Goal: Transaction & Acquisition: Purchase product/service

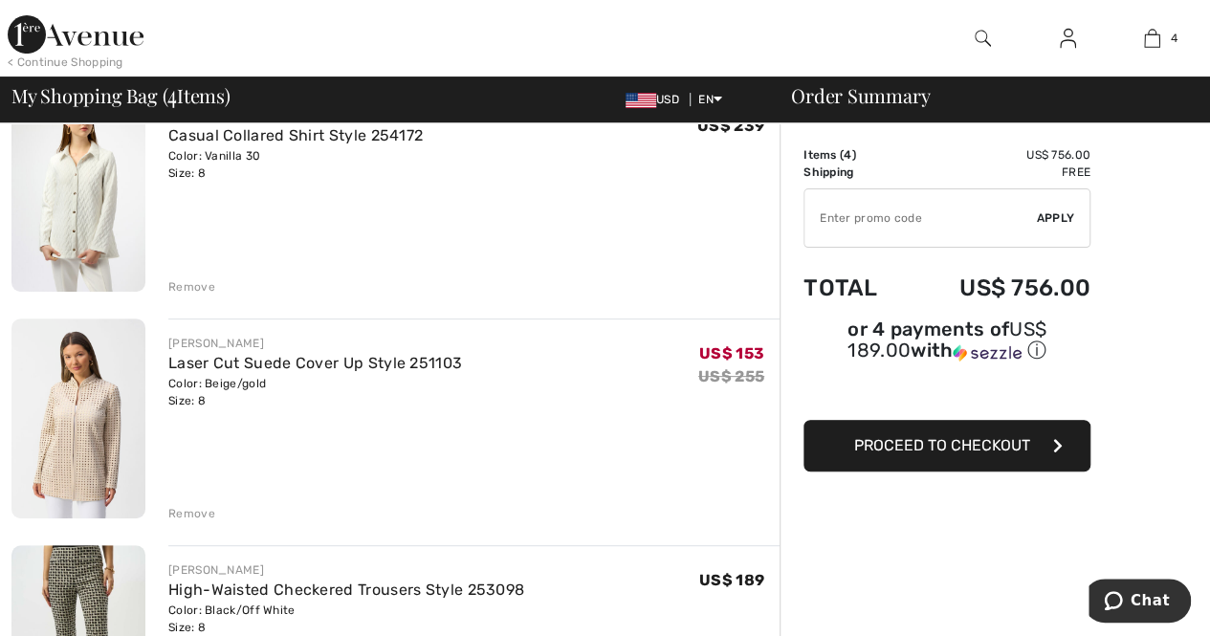
scroll to position [191, 0]
click at [195, 284] on div "Remove" at bounding box center [191, 284] width 47 height 17
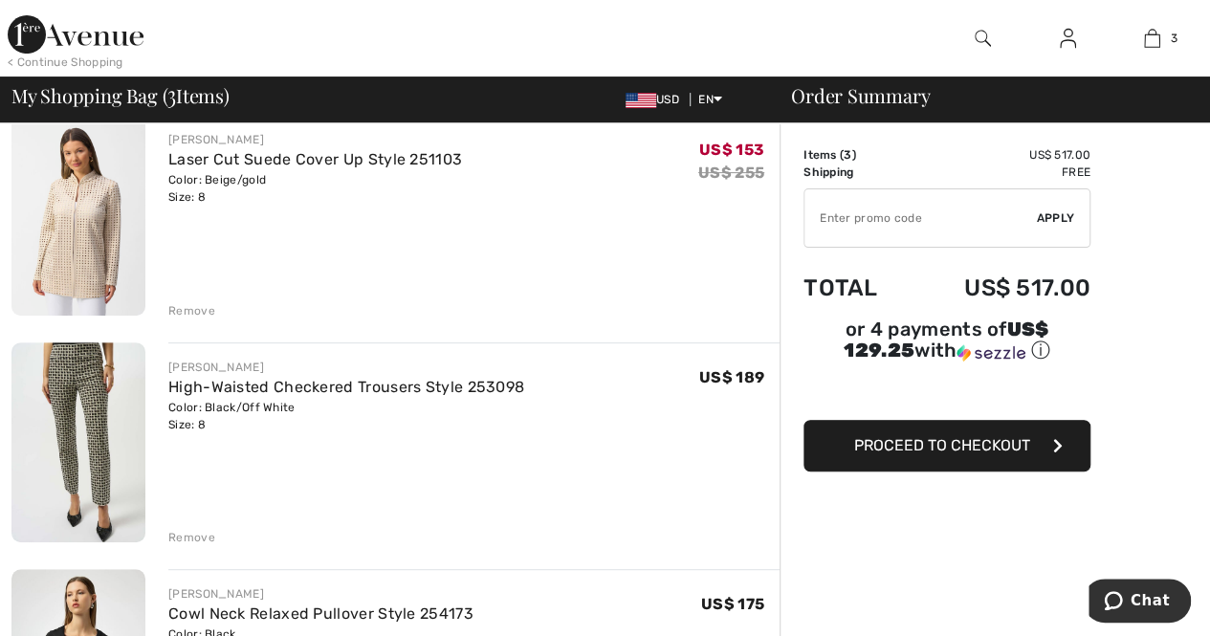
scroll to position [165, 0]
click at [71, 249] on img at bounding box center [78, 215] width 134 height 201
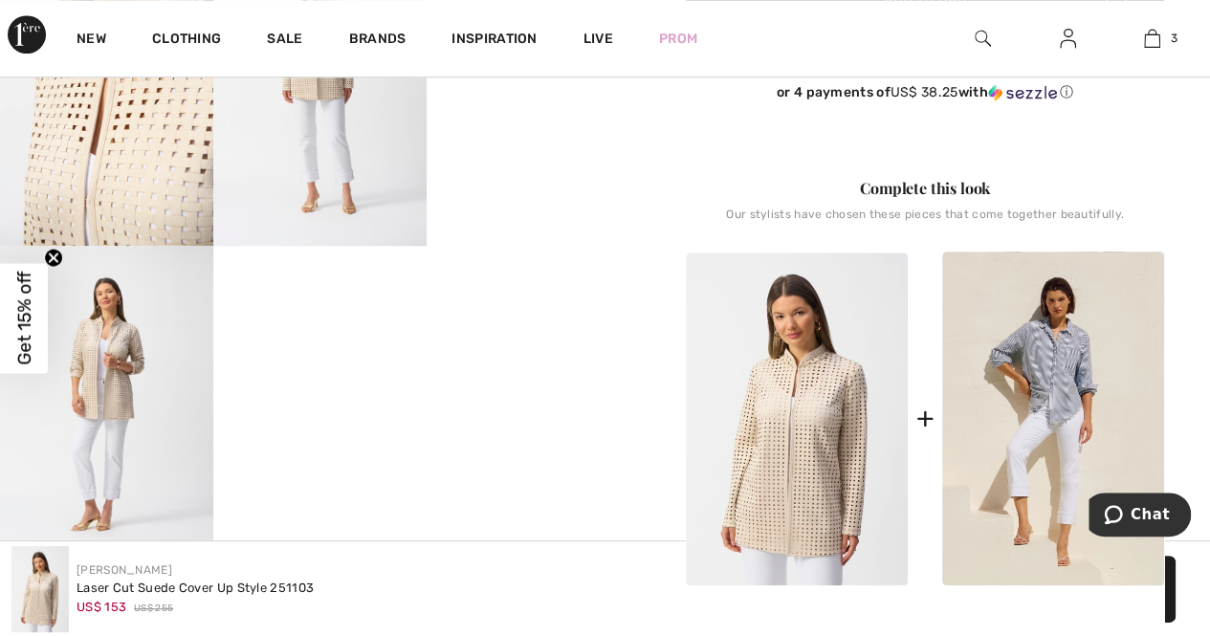
scroll to position [669, 0]
click at [114, 393] on img at bounding box center [106, 403] width 213 height 319
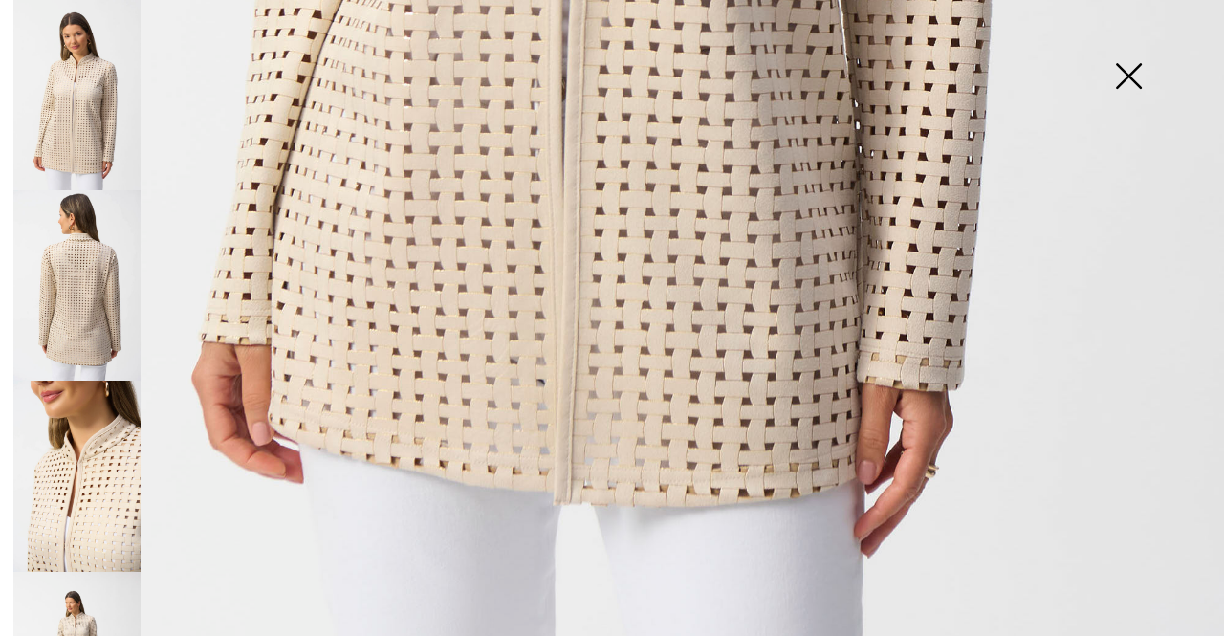
scroll to position [1176, 0]
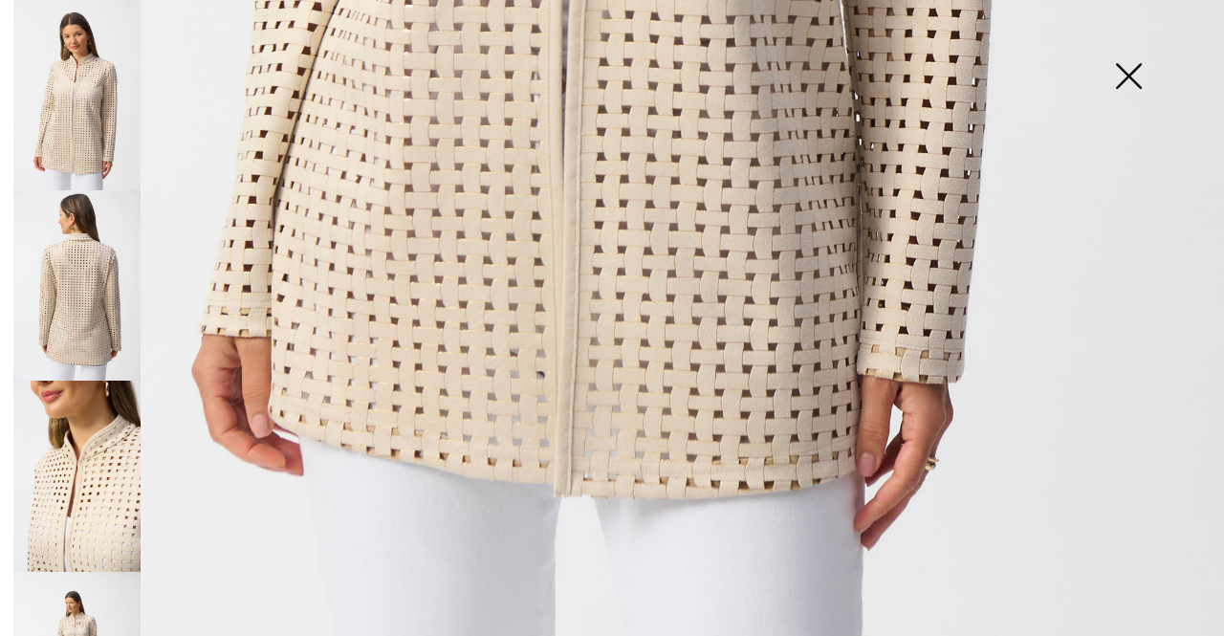
click at [1125, 83] on img at bounding box center [1129, 78] width 96 height 98
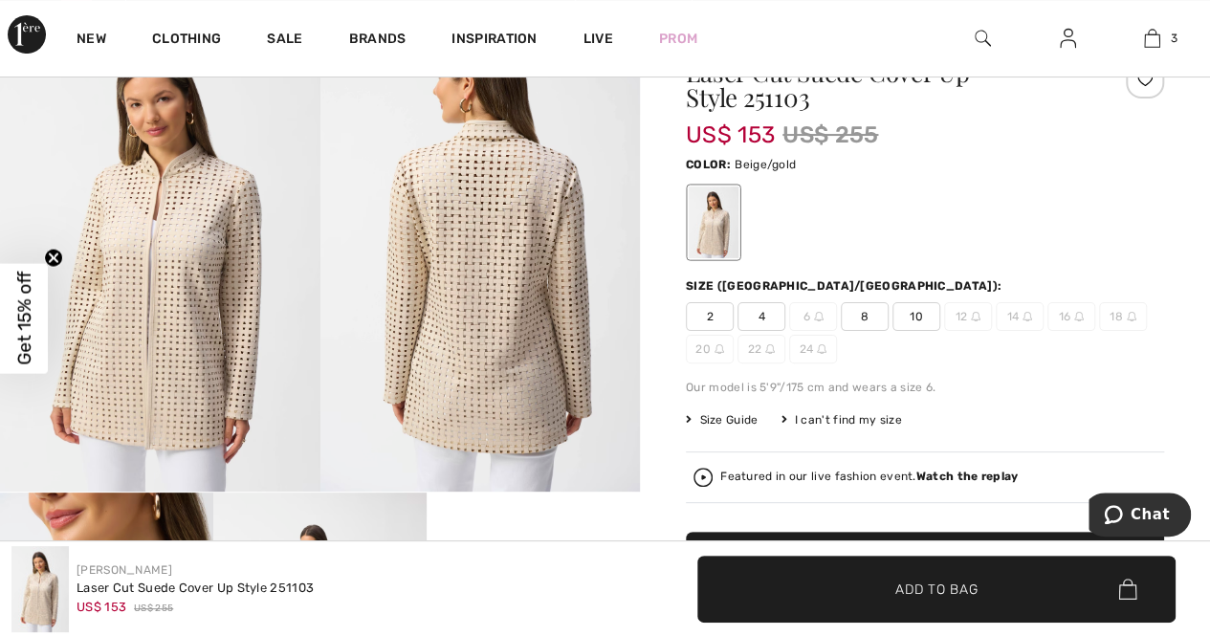
scroll to position [0, 0]
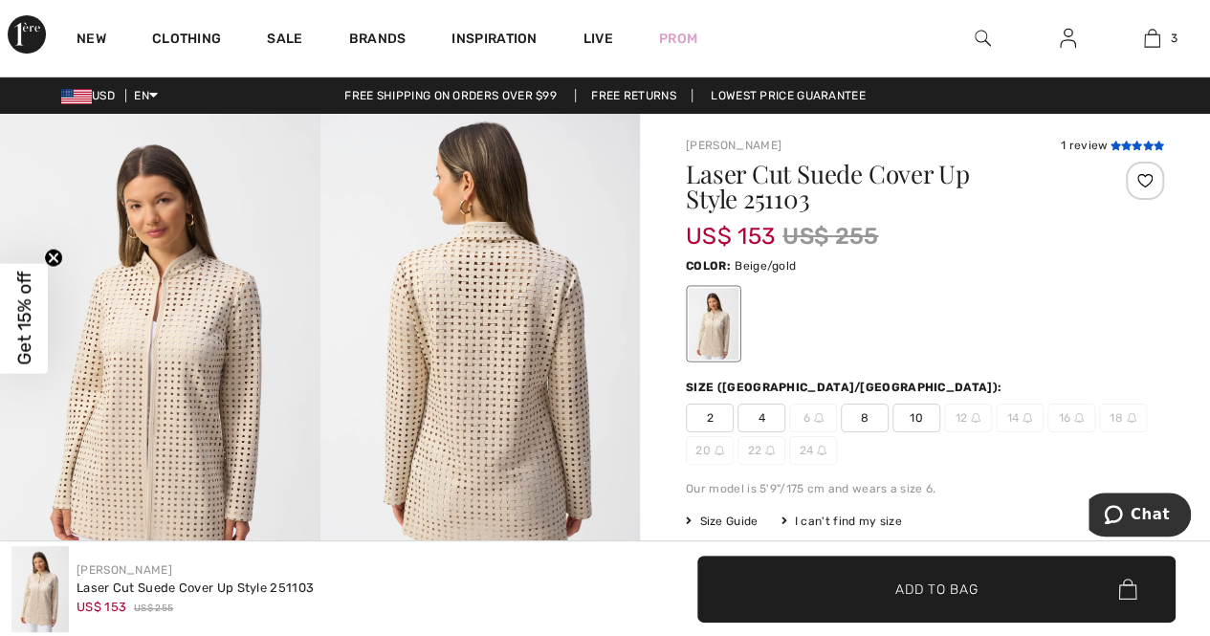
click at [1124, 142] on icon at bounding box center [1126, 146] width 11 height 10
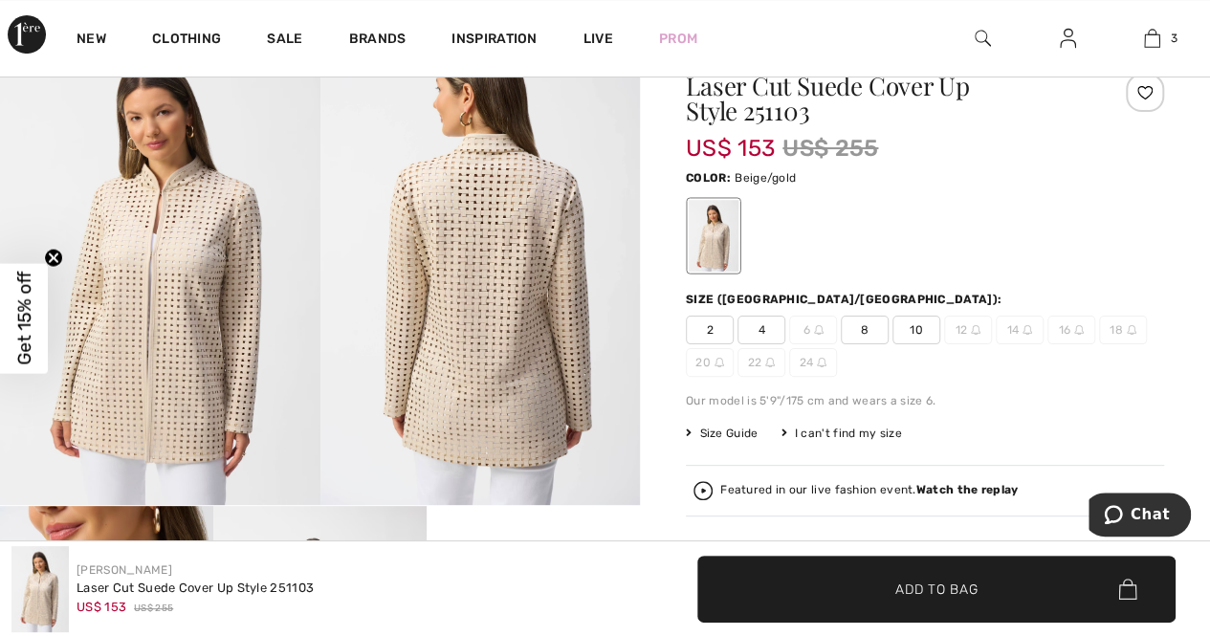
scroll to position [128, 0]
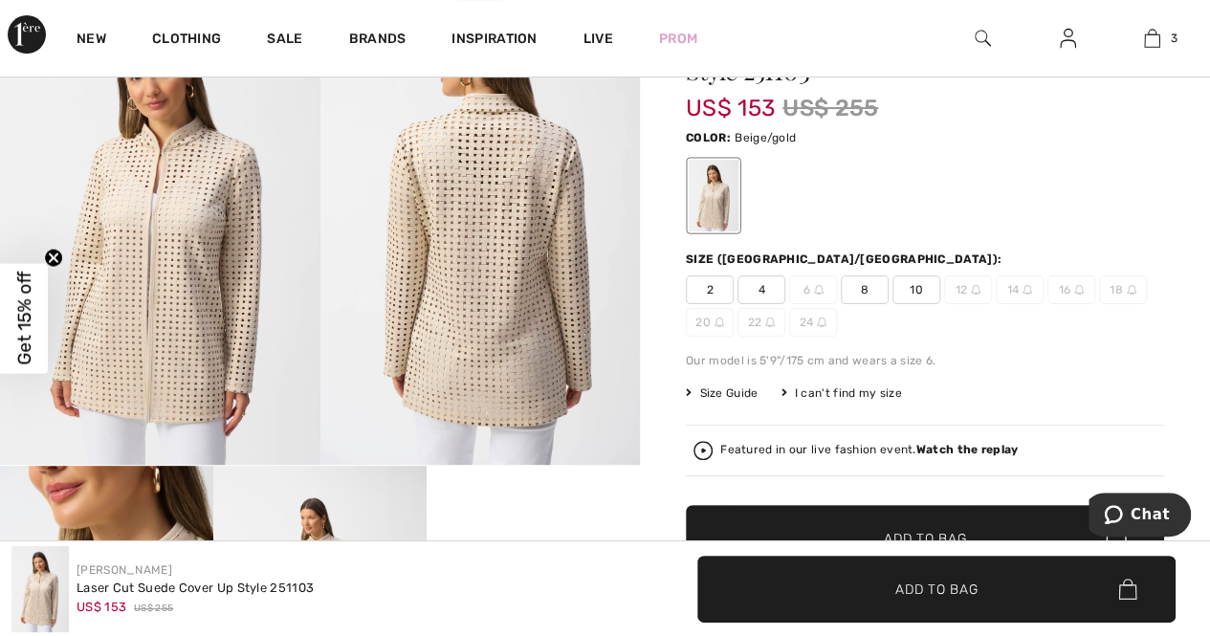
click at [866, 290] on span "8" at bounding box center [865, 289] width 48 height 29
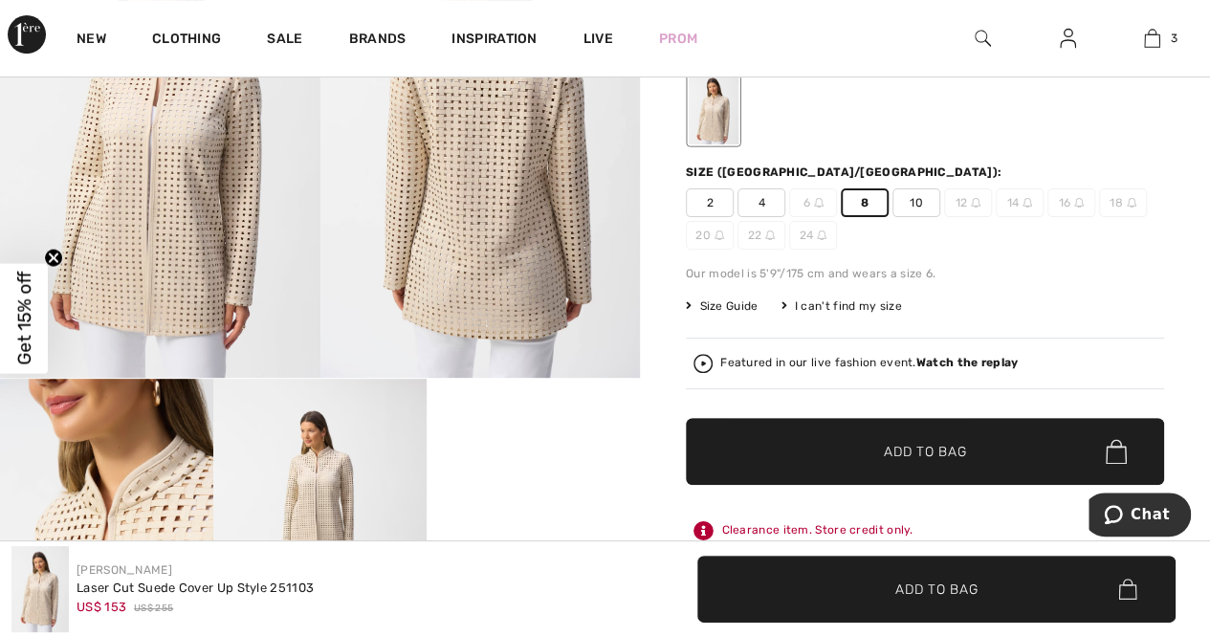
scroll to position [319, 0]
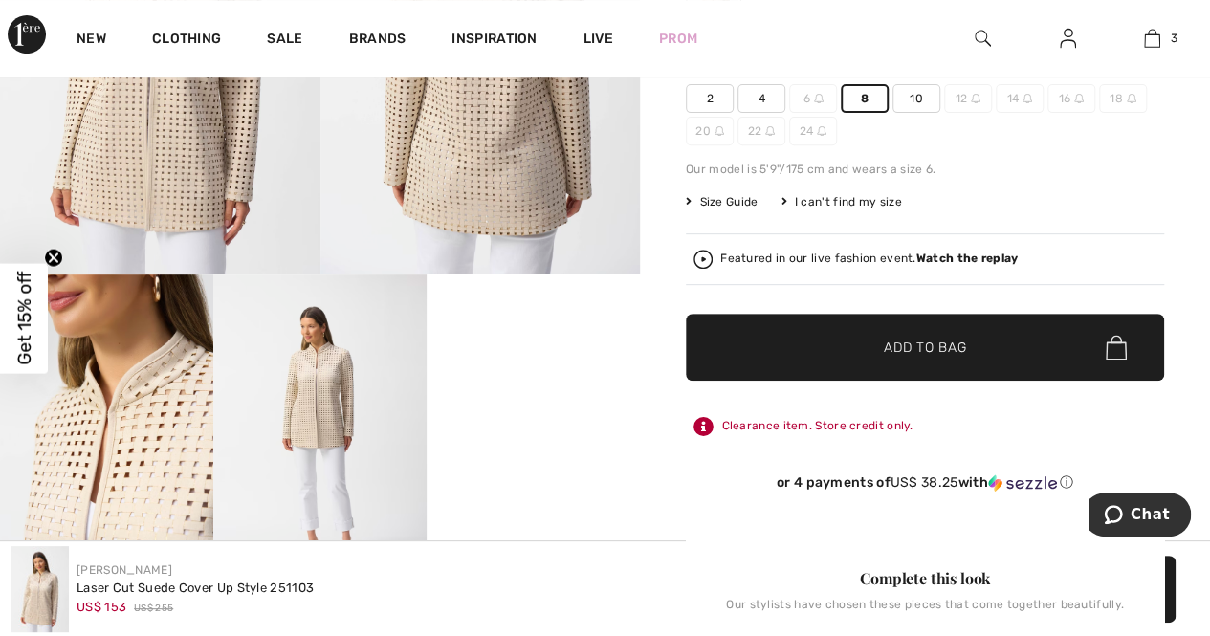
click at [924, 353] on span "Add to Bag" at bounding box center [925, 348] width 82 height 20
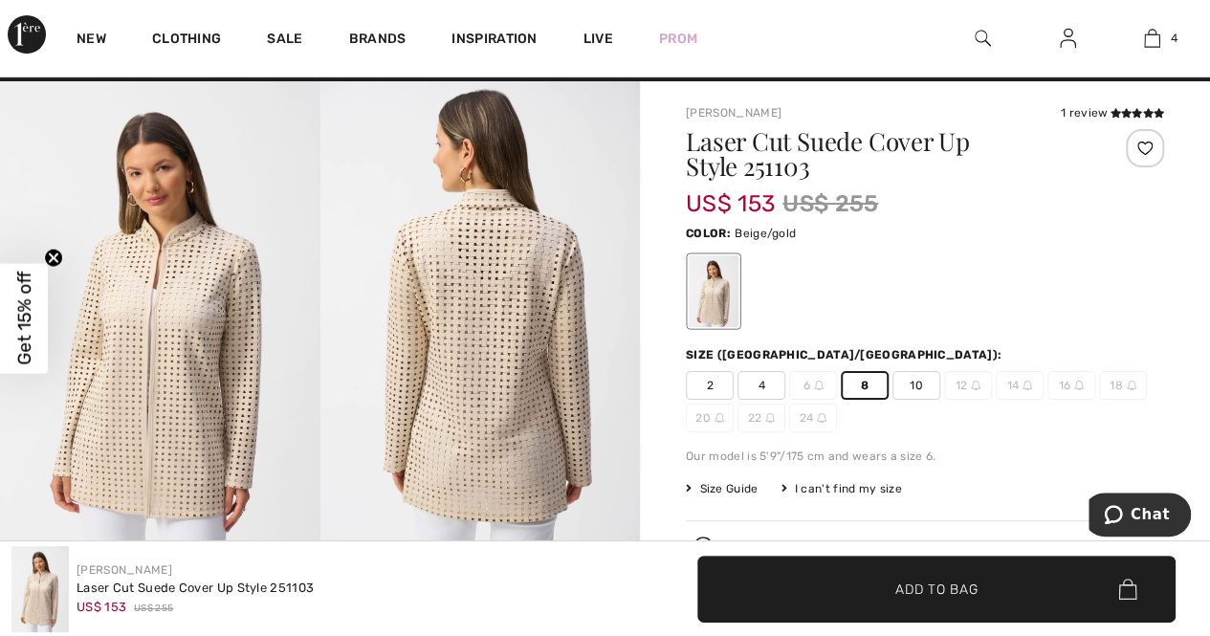
scroll to position [0, 0]
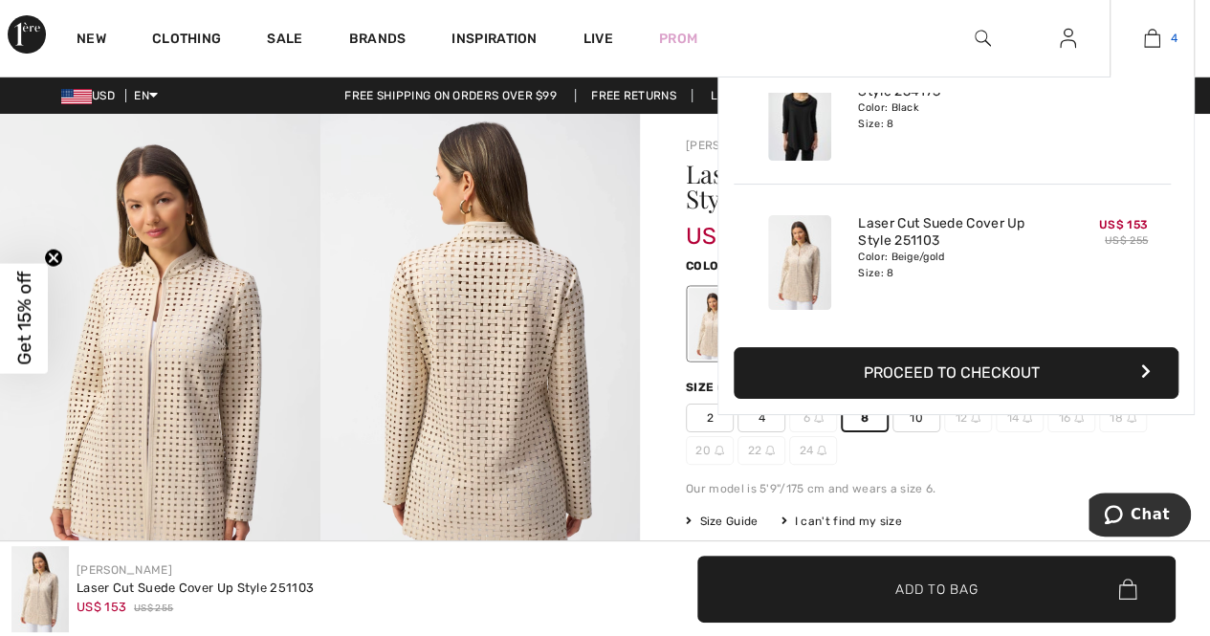
click at [1154, 41] on img at bounding box center [1152, 38] width 16 height 23
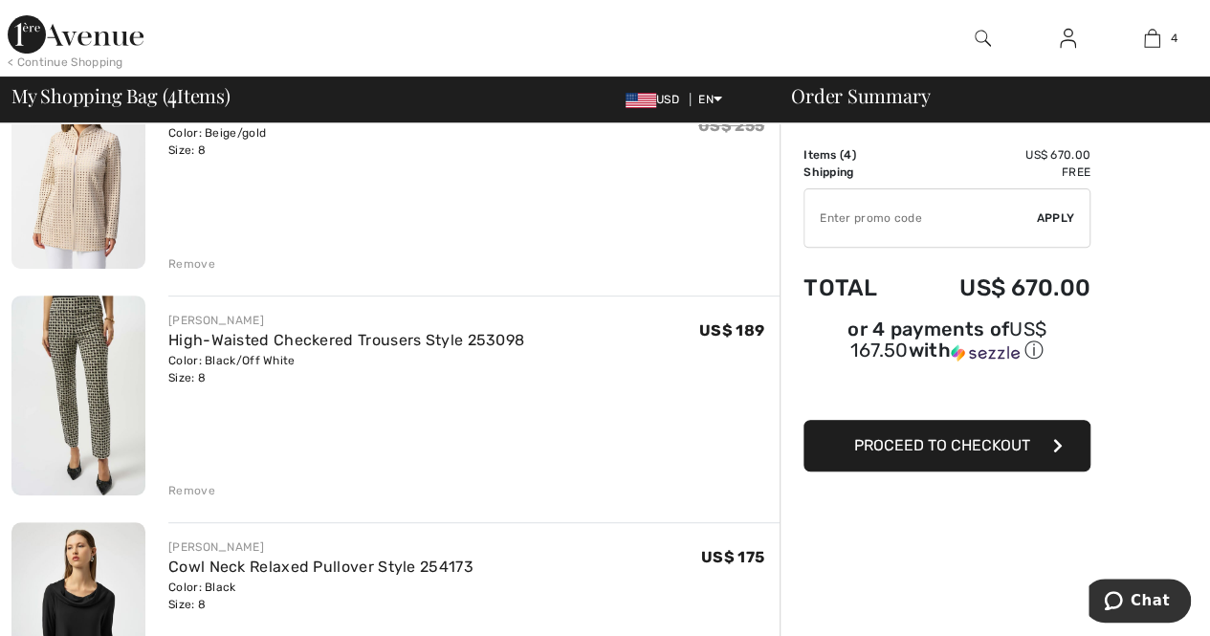
scroll to position [287, 0]
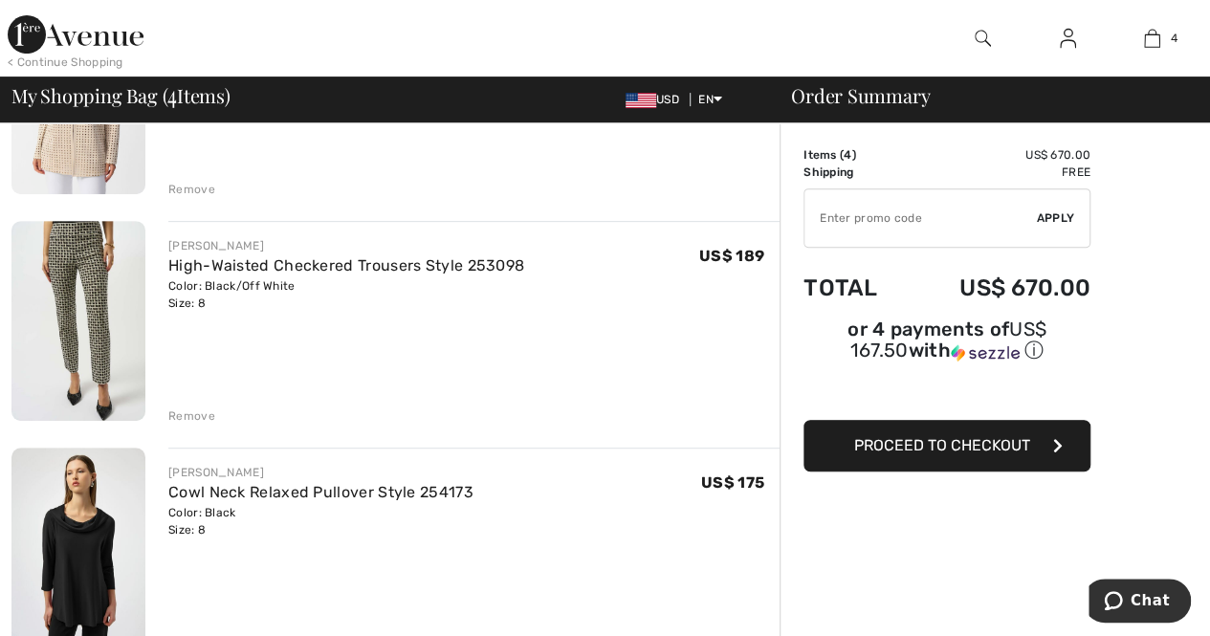
click at [208, 416] on div "Remove" at bounding box center [191, 415] width 47 height 17
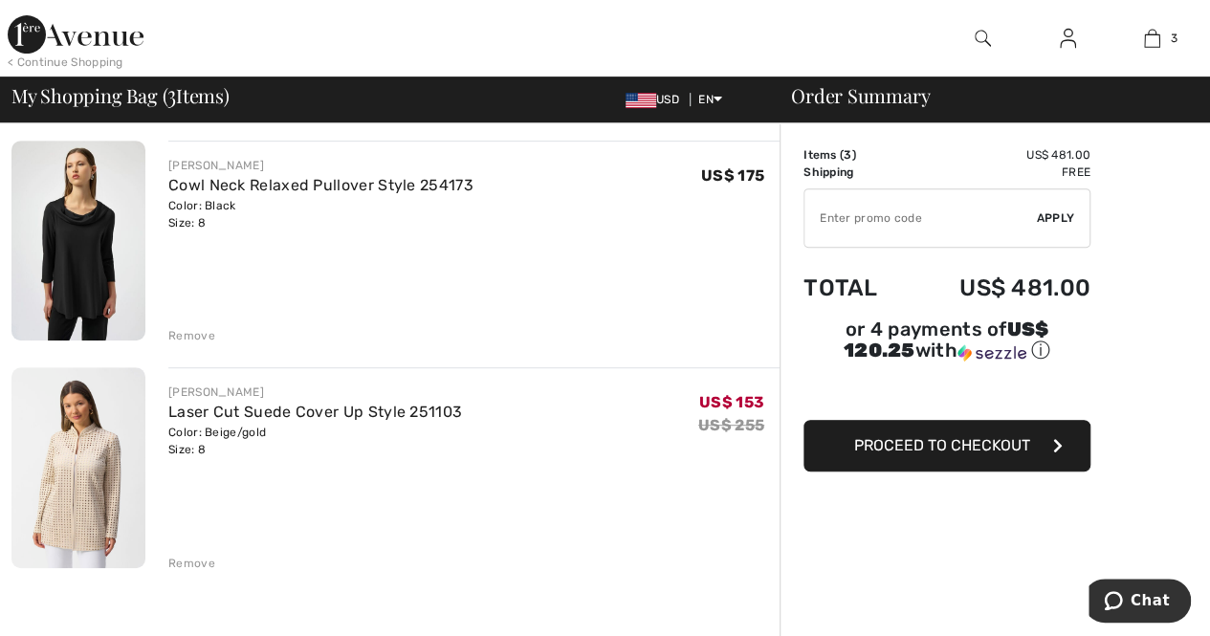
scroll to position [478, 0]
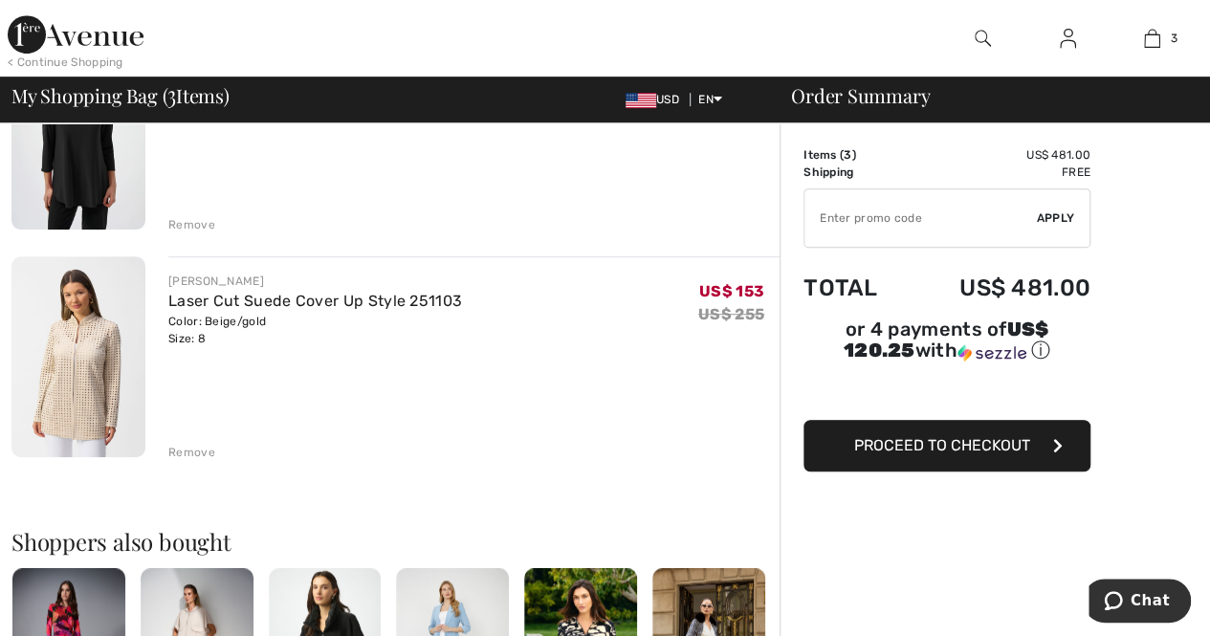
click at [186, 451] on div "Remove" at bounding box center [191, 452] width 47 height 17
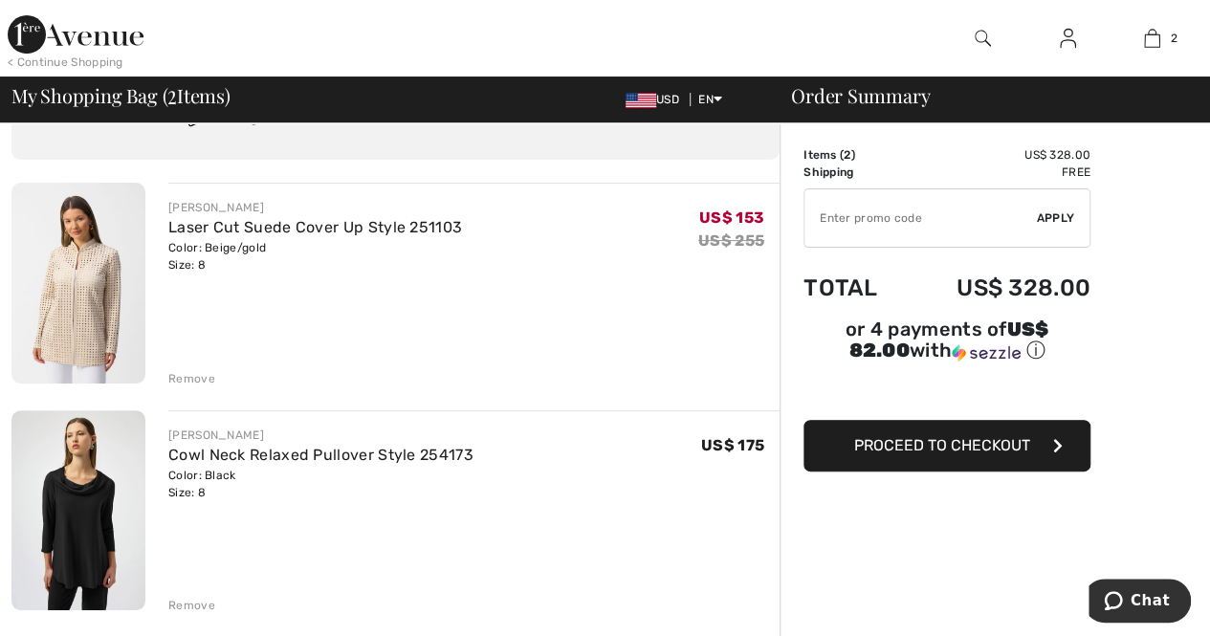
scroll to position [191, 0]
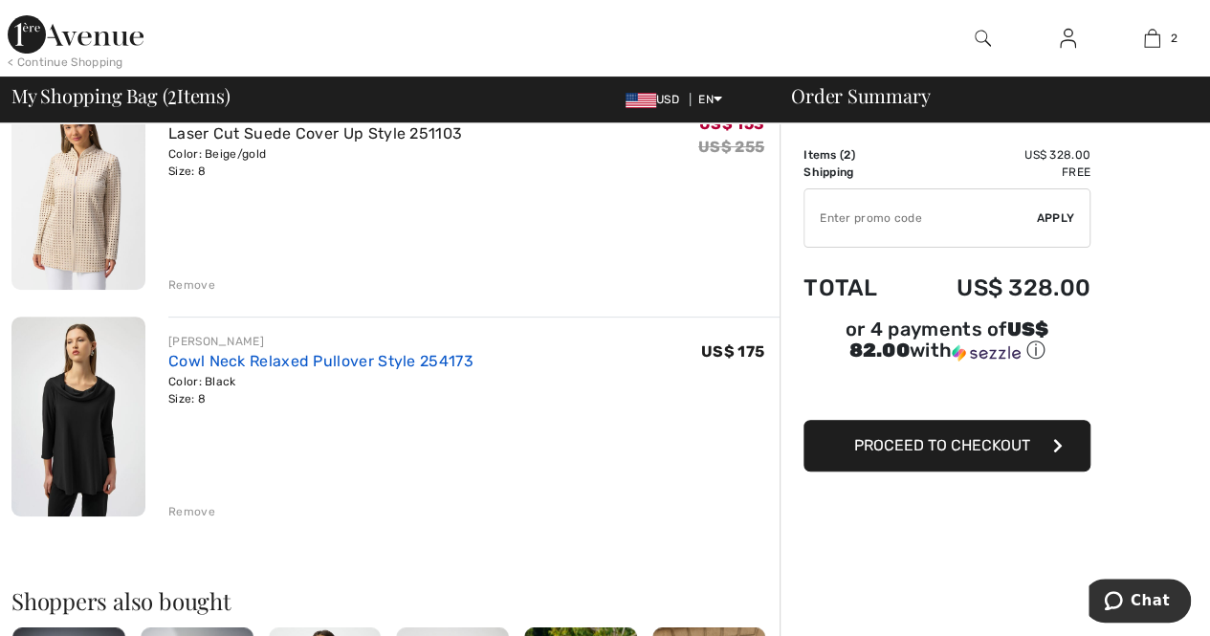
click at [291, 359] on link "Cowl Neck Relaxed Pullover Style 254173" at bounding box center [320, 361] width 305 height 18
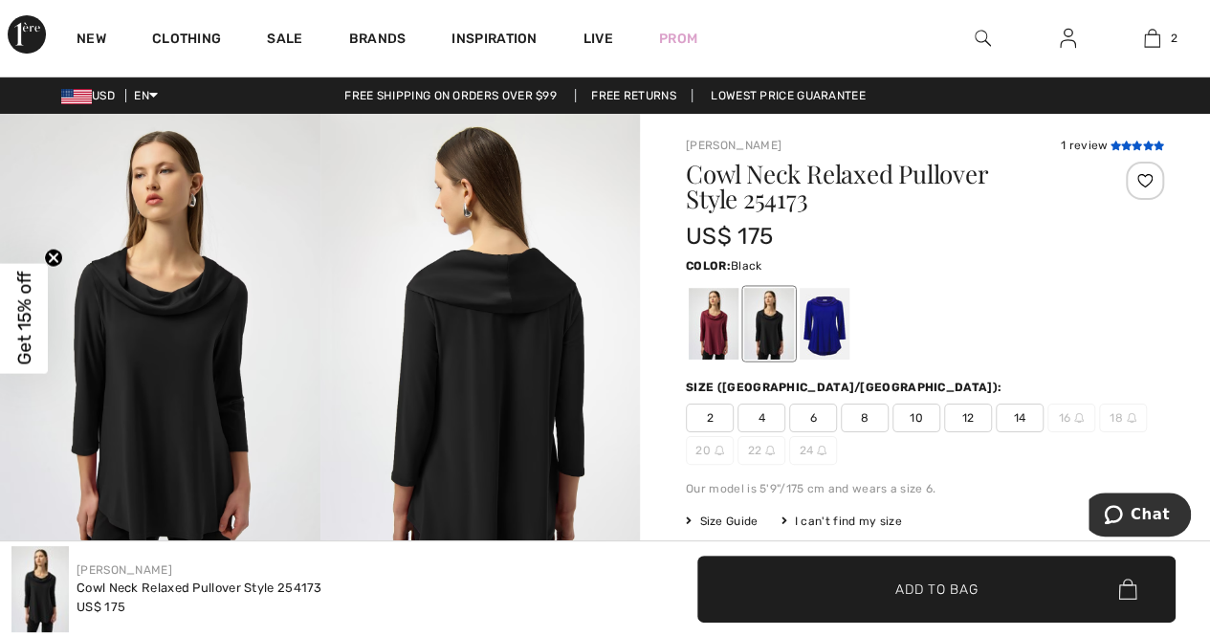
click at [1124, 146] on icon at bounding box center [1126, 146] width 11 height 10
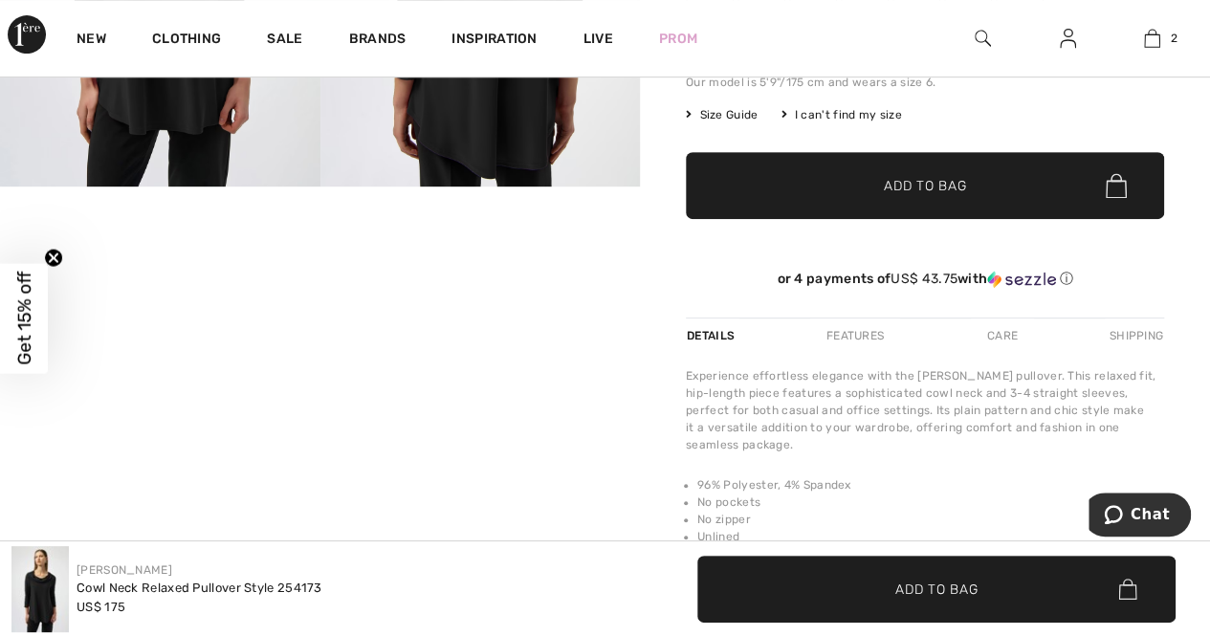
scroll to position [316, 0]
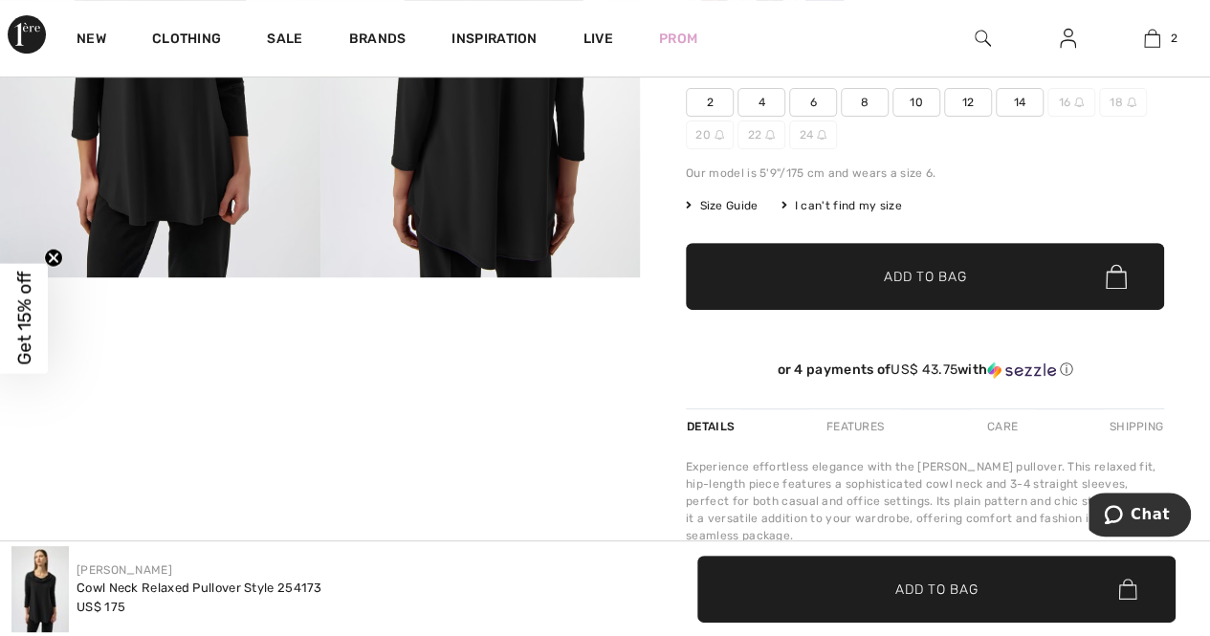
click at [115, 385] on video "Your browser does not support the video tag." at bounding box center [106, 331] width 213 height 107
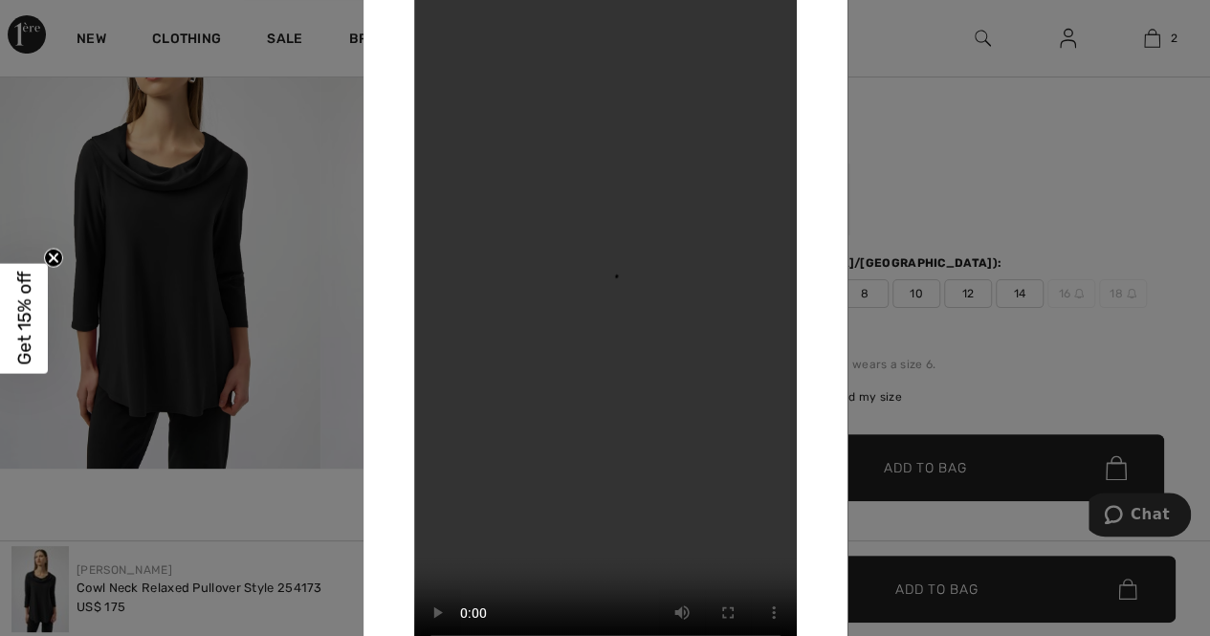
scroll to position [0, 0]
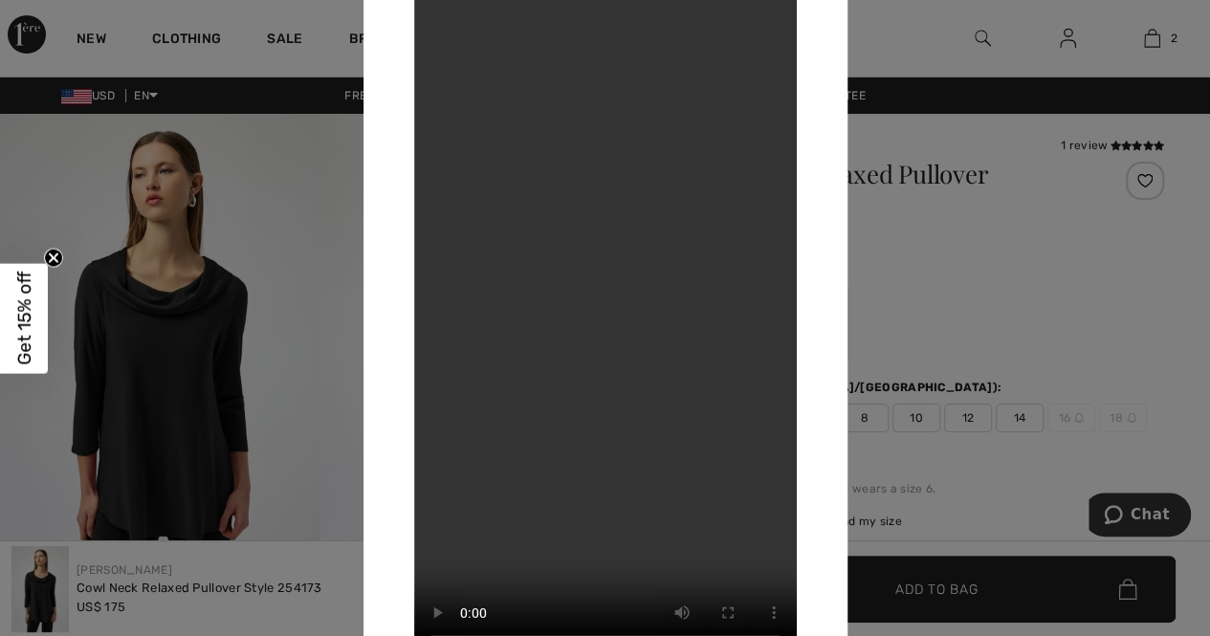
click at [819, 3] on div "Your browser does not support the video tag." at bounding box center [605, 318] width 484 height 772
click at [1057, 317] on div at bounding box center [605, 318] width 1210 height 636
